Goal: Task Accomplishment & Management: Complete application form

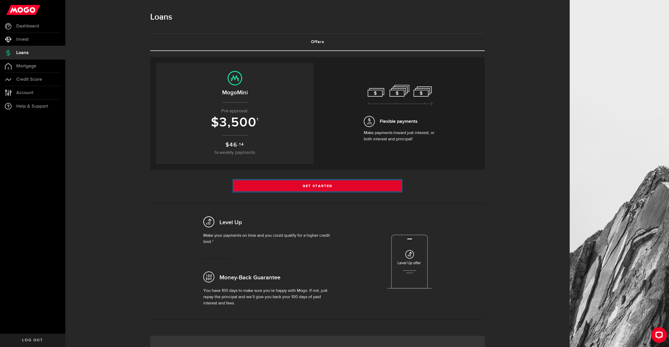
click at [346, 181] on link "Get Started" at bounding box center [317, 185] width 167 height 11
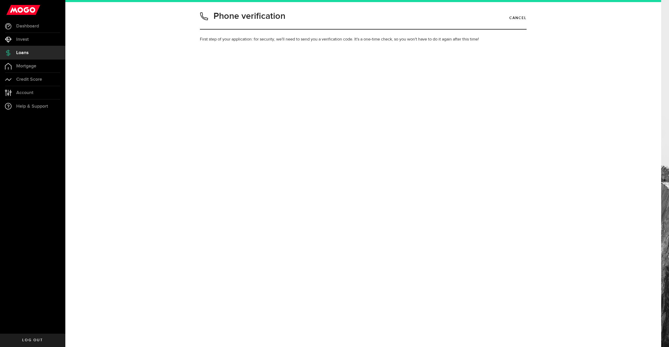
type input "6479229925"
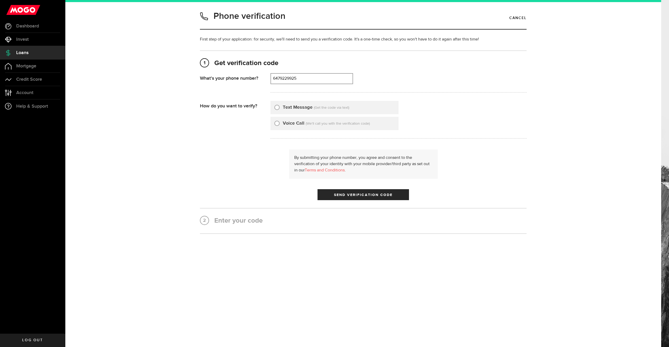
drag, startPoint x: 307, startPoint y: 107, endPoint x: 311, endPoint y: 108, distance: 4.2
click at [307, 107] on label "Text Message" at bounding box center [298, 107] width 30 height 7
click at [279, 107] on input "Text Message" at bounding box center [276, 106] width 5 height 5
radio input "true"
click at [352, 191] on button "Send Verification Code" at bounding box center [362, 194] width 91 height 11
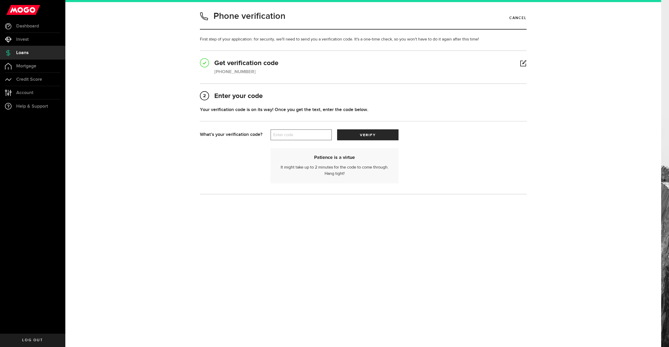
click at [295, 136] on label "Enter code" at bounding box center [300, 135] width 61 height 11
click at [295, 136] on input "Enter code" at bounding box center [300, 134] width 61 height 11
type input "40375"
drag, startPoint x: 413, startPoint y: 131, endPoint x: 388, endPoint y: 133, distance: 24.6
click at [411, 132] on div "Enter code That doesn’t look like a valid code. Try again? 40375 verify" at bounding box center [398, 134] width 256 height 11
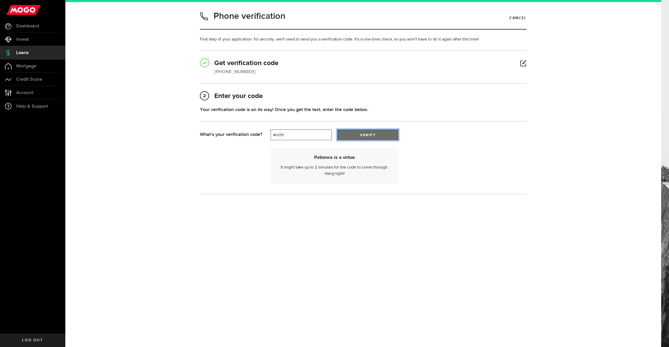
click at [388, 133] on button "verify" at bounding box center [367, 134] width 61 height 11
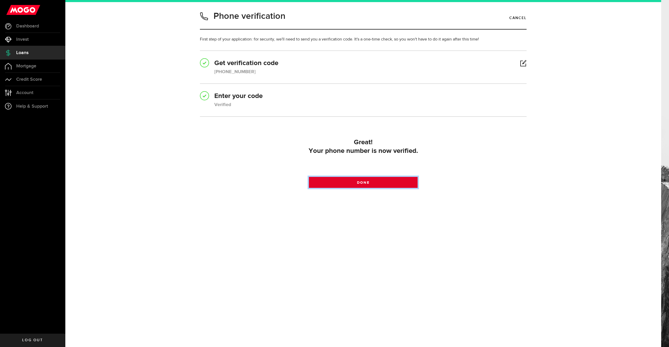
click at [395, 184] on link "Done" at bounding box center [363, 182] width 109 height 11
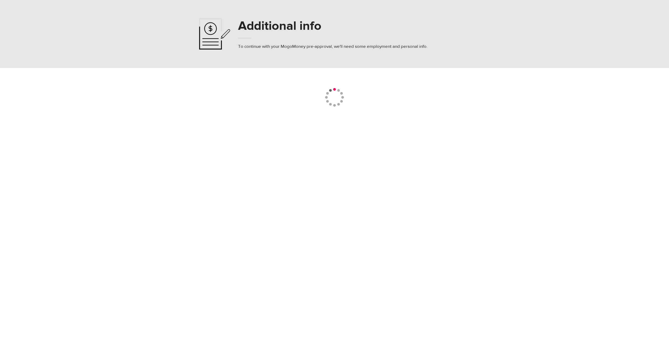
select select
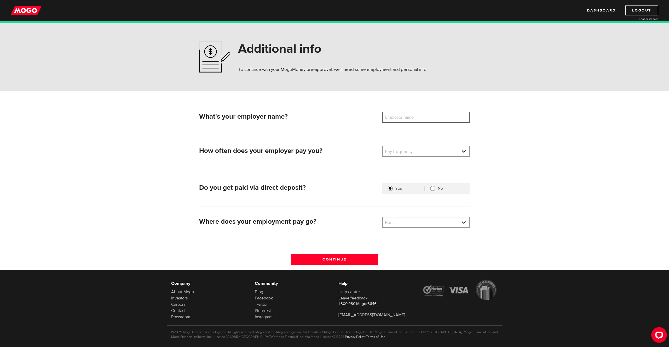
click at [434, 119] on input "Employer name" at bounding box center [425, 117] width 87 height 11
type input "IAA"
click at [438, 150] on link at bounding box center [426, 151] width 86 height 10
click at [431, 179] on li "Bi-Weekly" at bounding box center [426, 177] width 86 height 8
select select "2"
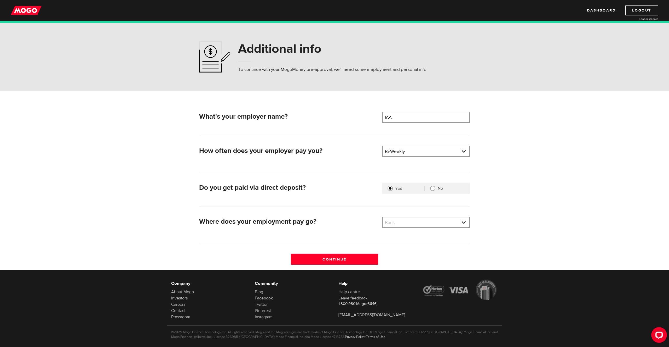
scroll to position [7, 0]
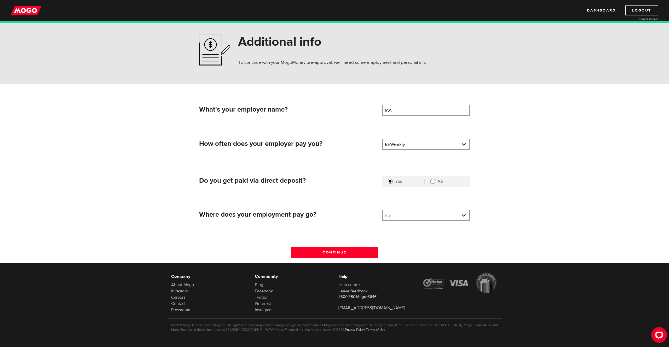
click at [413, 208] on div "What's your employer name? Employer name Please enter your employer's name IAA …" at bounding box center [334, 184] width 279 height 158
click at [416, 219] on link at bounding box center [426, 215] width 86 height 10
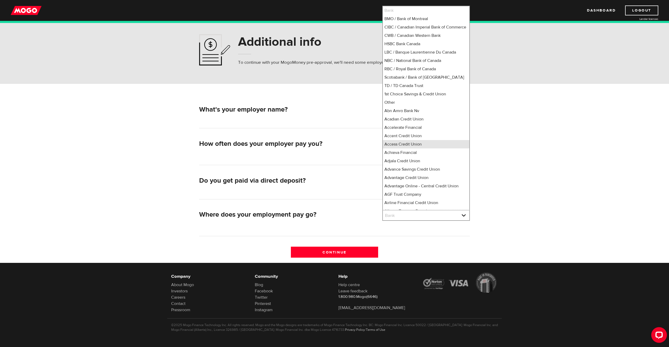
scroll to position [3, 0]
drag, startPoint x: 421, startPoint y: 87, endPoint x: 384, endPoint y: 155, distance: 77.0
click at [421, 86] on li "TD / TD Canada Trust" at bounding box center [426, 82] width 86 height 8
select select "9"
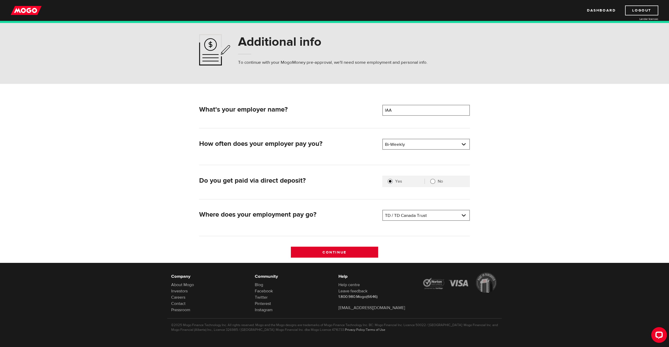
click at [350, 255] on input "Continue" at bounding box center [334, 252] width 87 height 11
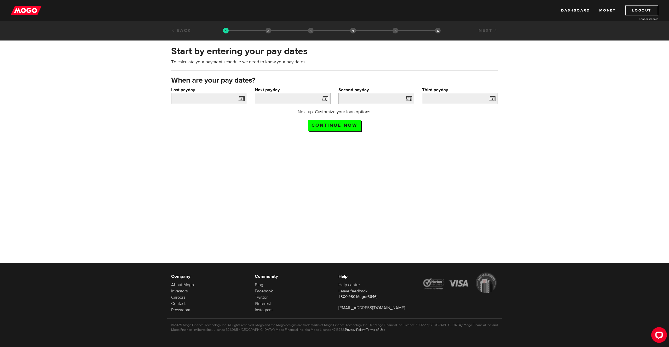
click at [243, 98] on span at bounding box center [240, 99] width 8 height 8
click at [234, 98] on input "Last payday" at bounding box center [209, 98] width 76 height 11
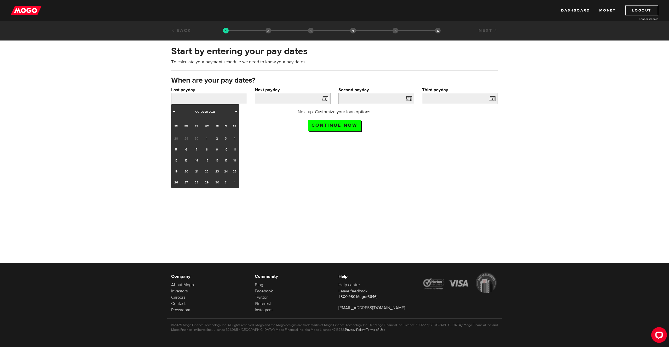
click at [175, 112] on span "Prev" at bounding box center [174, 111] width 4 height 4
drag, startPoint x: 225, startPoint y: 171, endPoint x: 231, endPoint y: 161, distance: 12.0
click at [225, 171] on link "26" at bounding box center [226, 171] width 8 height 11
type input "2025/09/26"
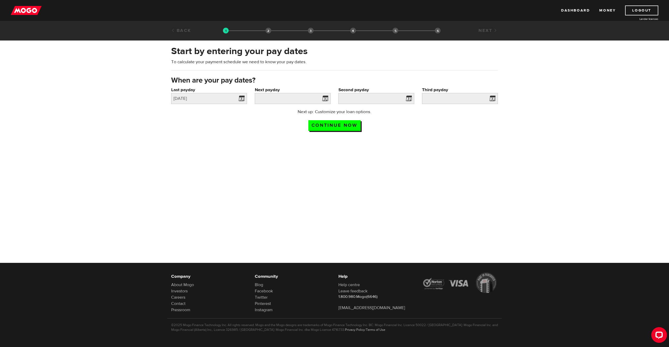
click at [324, 98] on span at bounding box center [324, 99] width 8 height 8
click at [311, 98] on input "Next payday" at bounding box center [293, 98] width 76 height 11
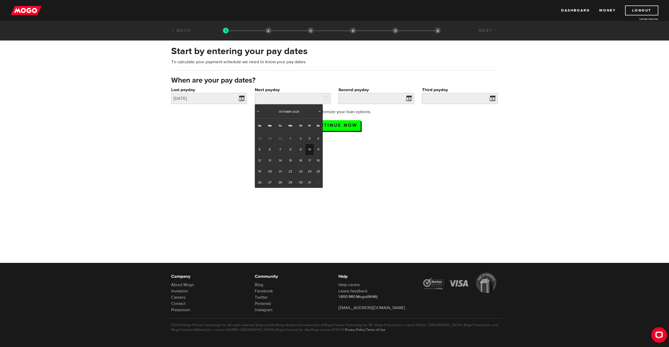
click at [307, 150] on link "10" at bounding box center [309, 149] width 8 height 11
type input "2025/10/10"
type input "2025/10/24"
type input "2025/11/7"
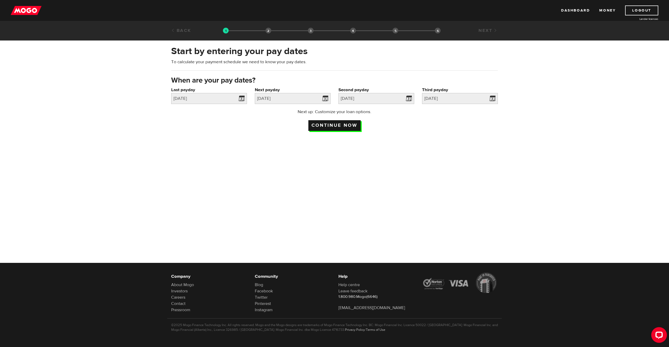
click at [348, 126] on input "Continue now" at bounding box center [334, 125] width 52 height 11
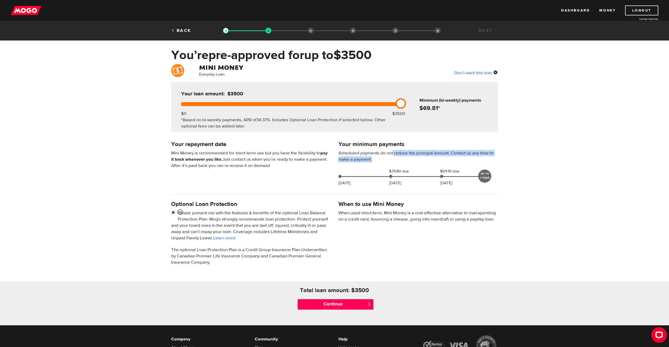
drag, startPoint x: 394, startPoint y: 155, endPoint x: 363, endPoint y: 163, distance: 32.0
click at [363, 163] on div "Your minimum payments Scheduled payments do not reduce the principal amount. Co…" at bounding box center [417, 164] width 167 height 49
click at [345, 159] on p "Scheduled payments do not reduce the principal amount. Contact us any time to m…" at bounding box center [417, 156] width 159 height 13
drag, startPoint x: 217, startPoint y: 152, endPoint x: 301, endPoint y: 163, distance: 84.3
click at [301, 163] on p "Mini Money is recommended for short-term use but you have the flexibility to pa…" at bounding box center [250, 159] width 159 height 19
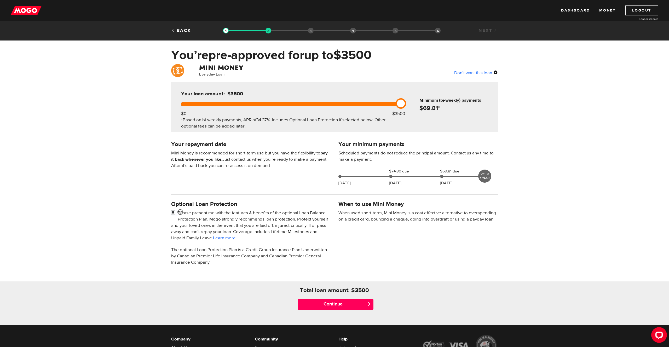
click at [301, 163] on p "Mini Money is recommended for short-term use but you have the flexibility to pa…" at bounding box center [250, 159] width 159 height 19
